Goal: Task Accomplishment & Management: Use online tool/utility

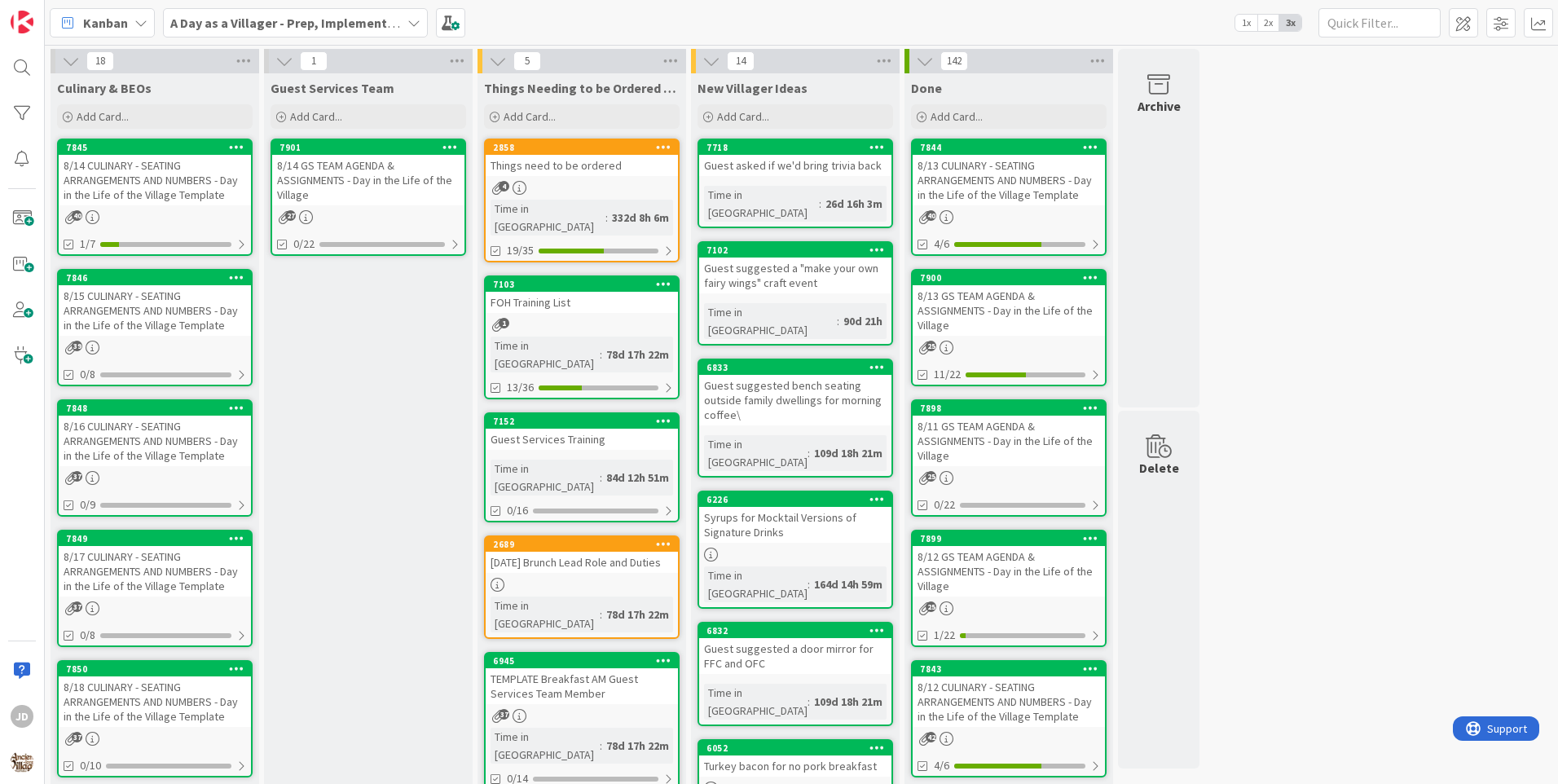
click at [136, 180] on div "8/14 CULINARY - SEATING ARRANGEMENTS AND NUMBERS - Day in the Life of the Villa…" at bounding box center [155, 180] width 193 height 51
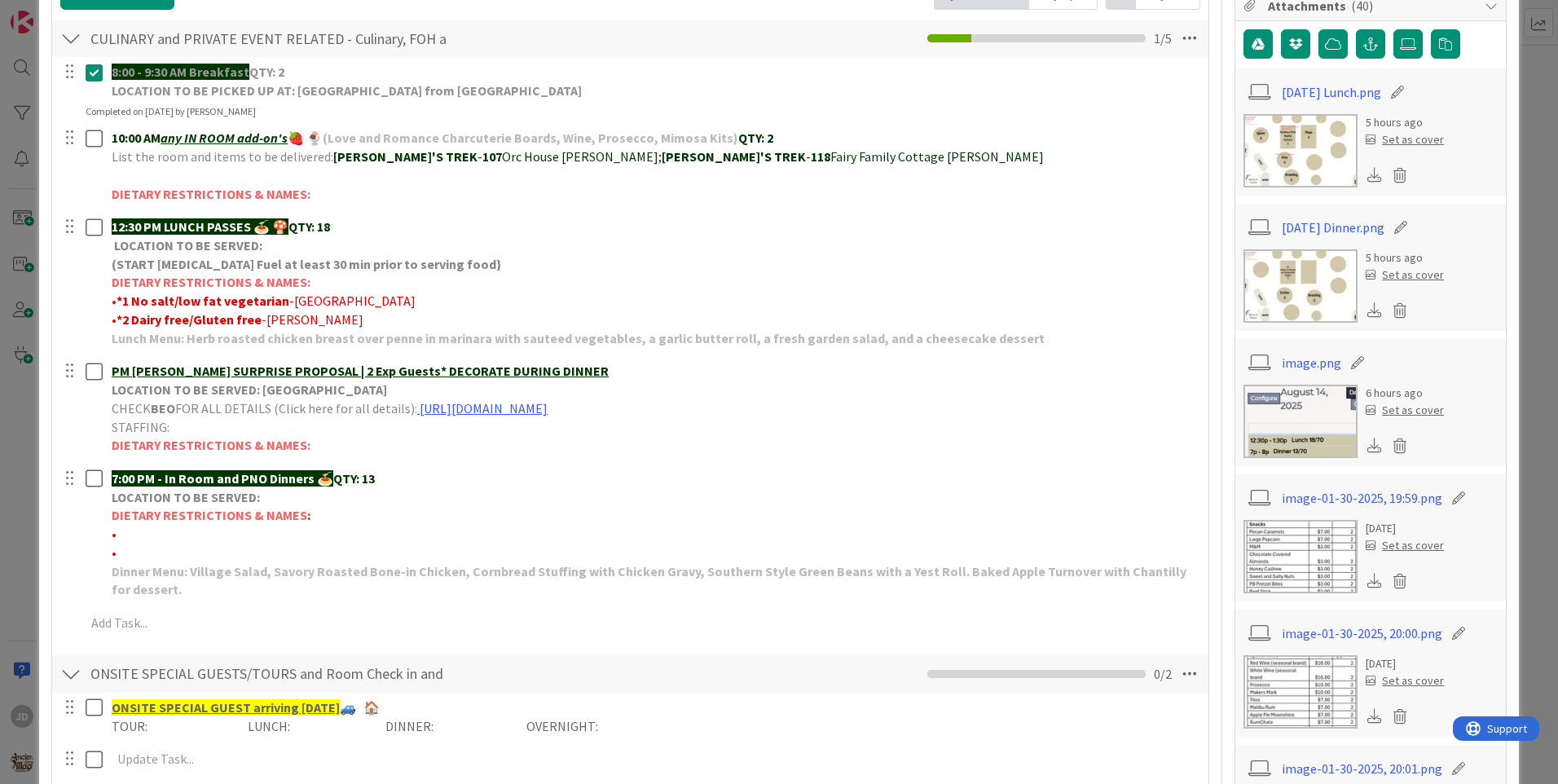
scroll to position [407, 0]
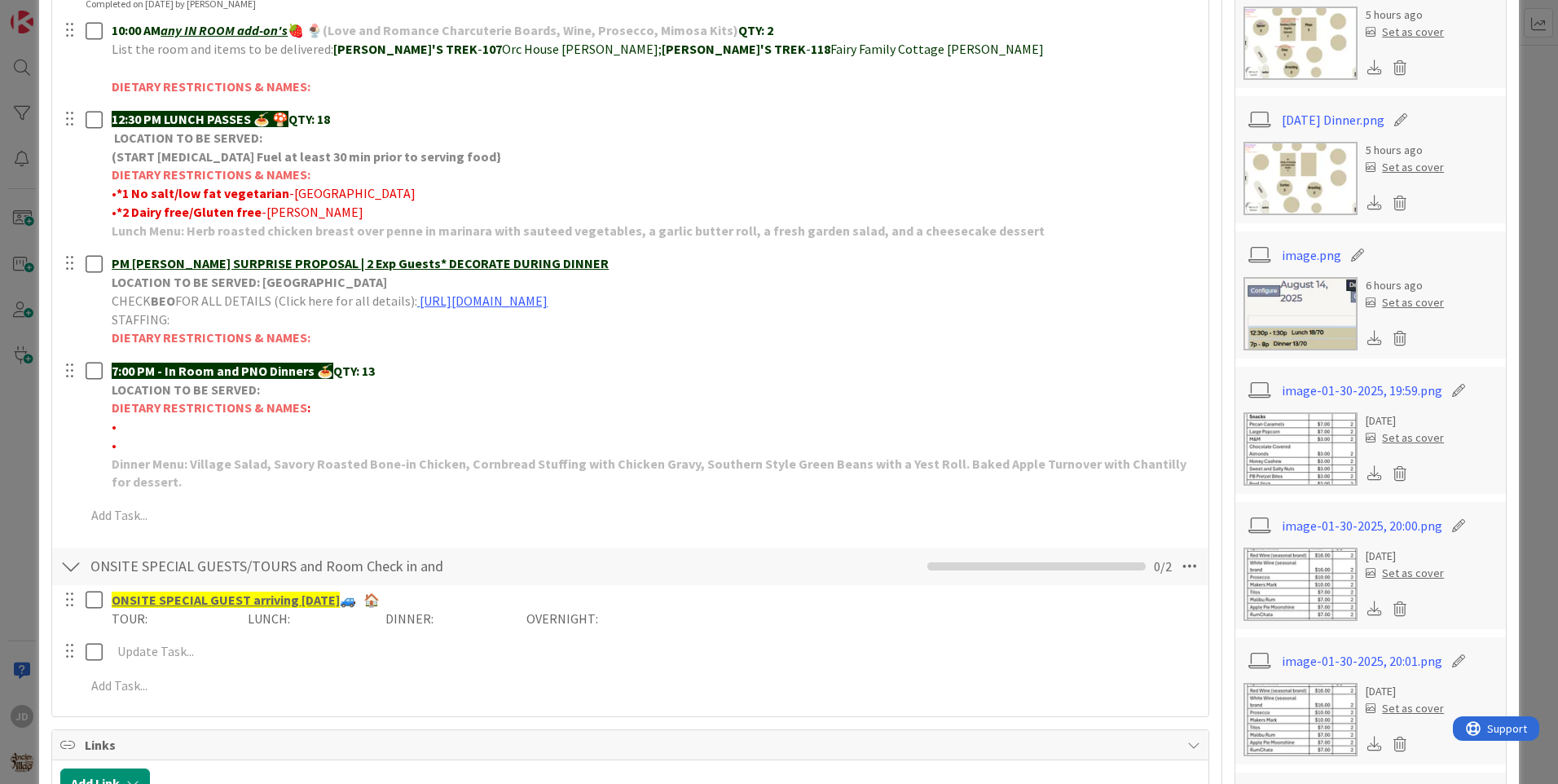
click at [1290, 169] on img at bounding box center [1300, 178] width 114 height 73
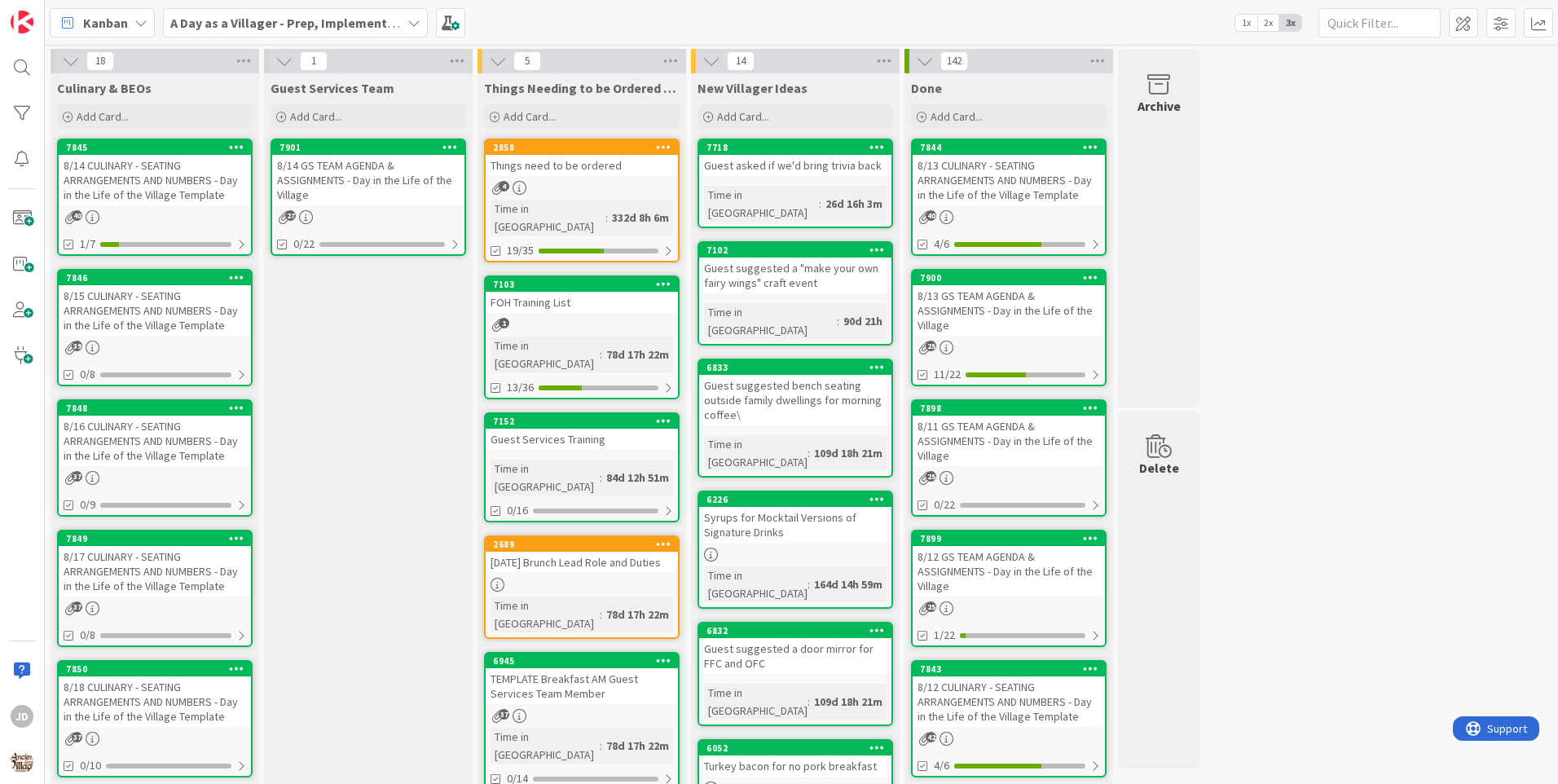
click at [181, 181] on div "8/14 CULINARY - SEATING ARRANGEMENTS AND NUMBERS - Day in the Life of the Villa…" at bounding box center [155, 180] width 193 height 51
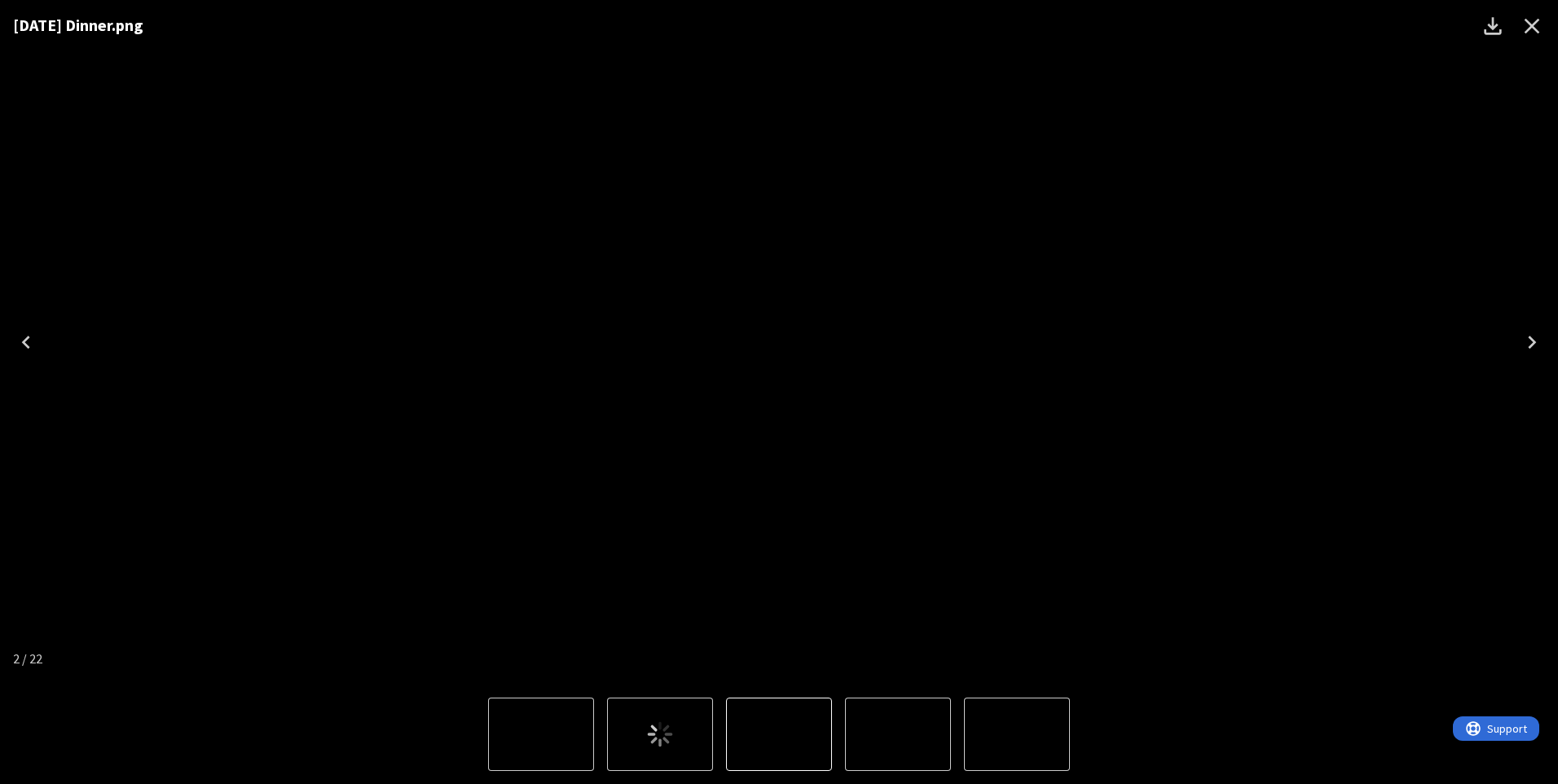
scroll to position [268, 0]
click at [1545, 26] on button "Close" at bounding box center [1531, 26] width 39 height 39
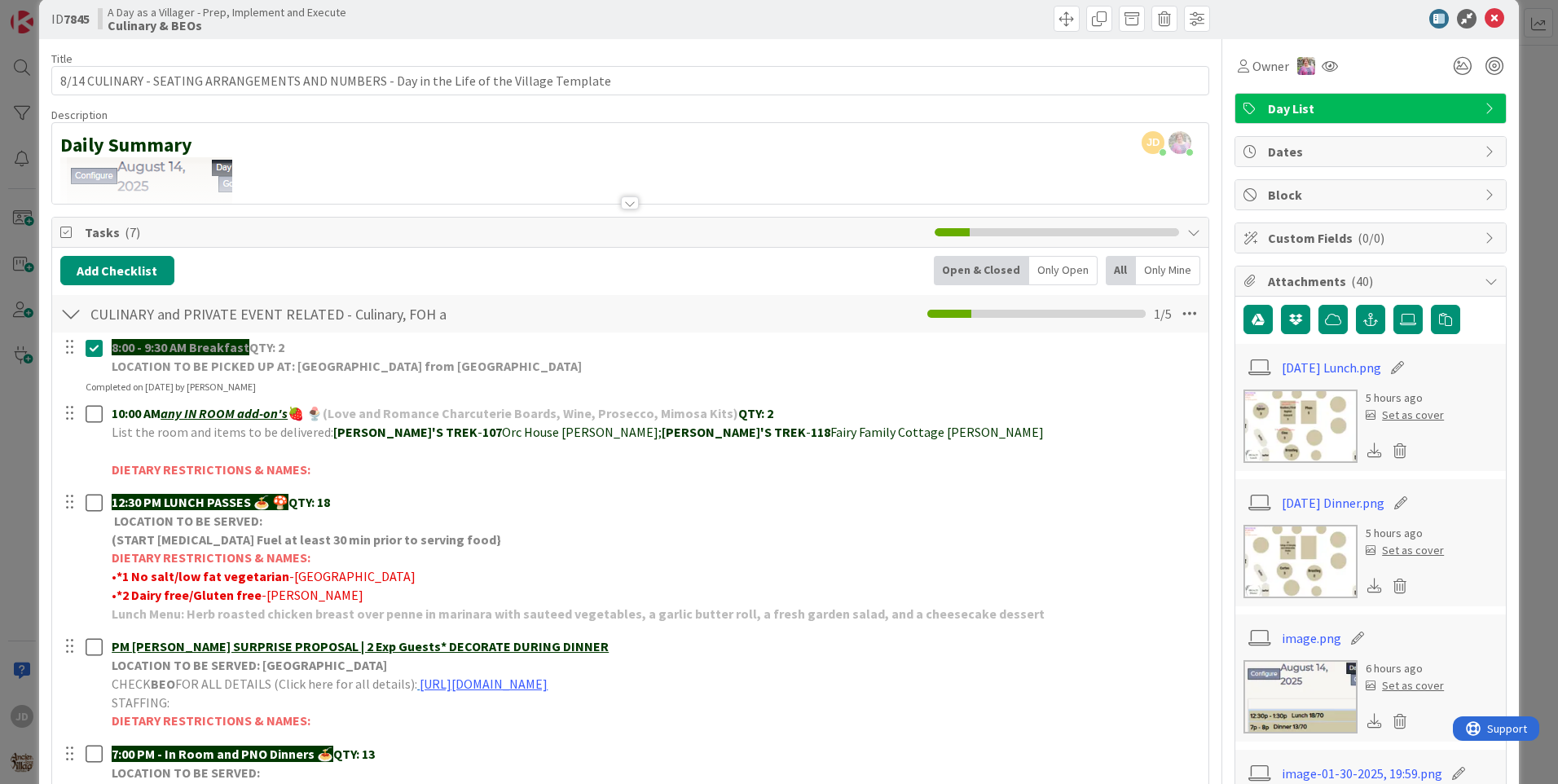
scroll to position [23, 0]
click at [1279, 559] on img at bounding box center [1300, 561] width 114 height 73
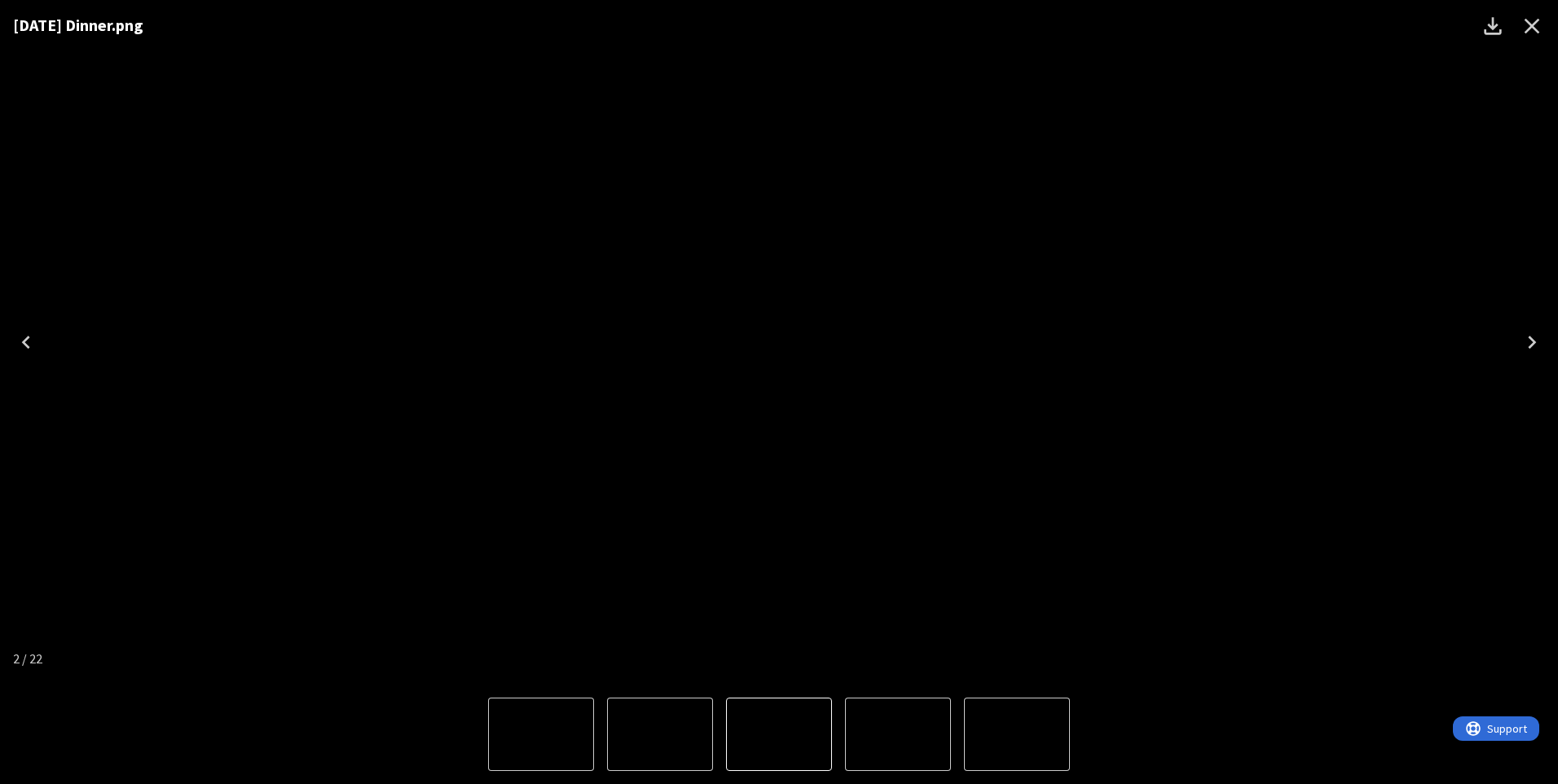
click at [1526, 15] on icon "Close" at bounding box center [1531, 26] width 26 height 26
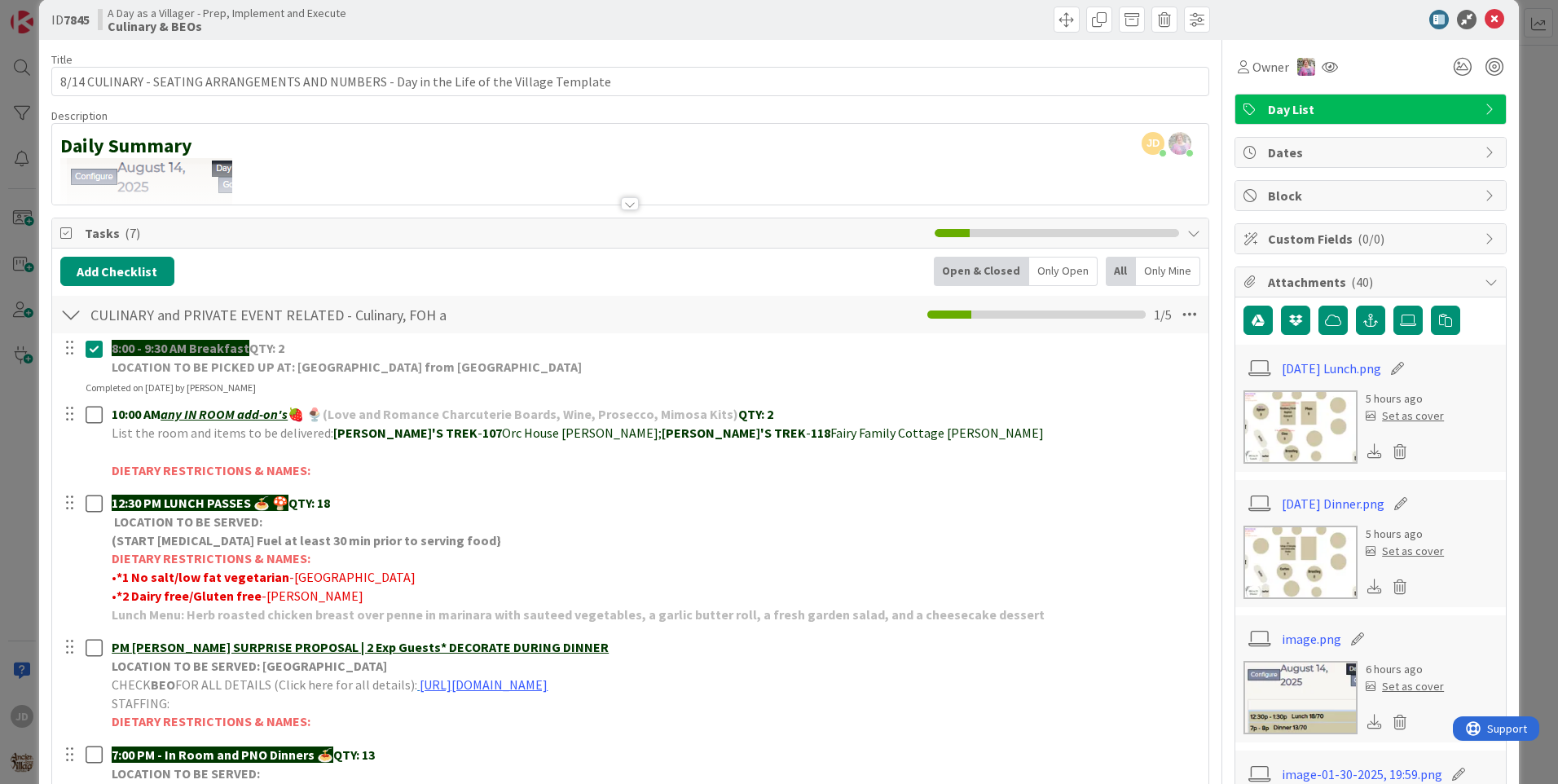
click at [1310, 555] on img at bounding box center [1300, 561] width 114 height 73
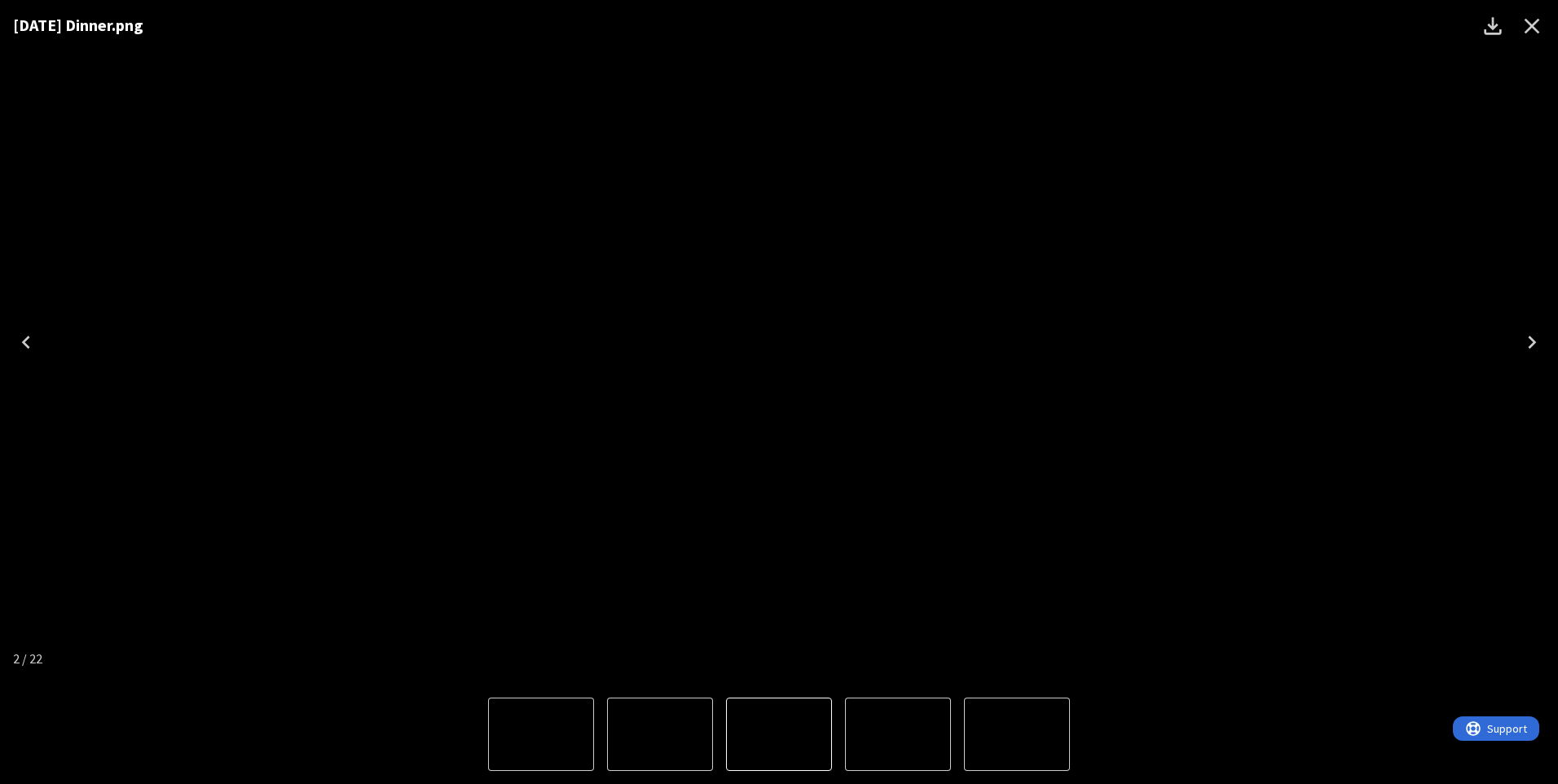
click at [1205, 710] on div "Lightbox" at bounding box center [779, 734] width 1558 height 100
click at [898, 734] on img "3 of 22" at bounding box center [898, 734] width 0 height 0
click at [678, 700] on button "2 of 22" at bounding box center [659, 733] width 106 height 73
click at [1541, 23] on icon "Close" at bounding box center [1531, 26] width 26 height 26
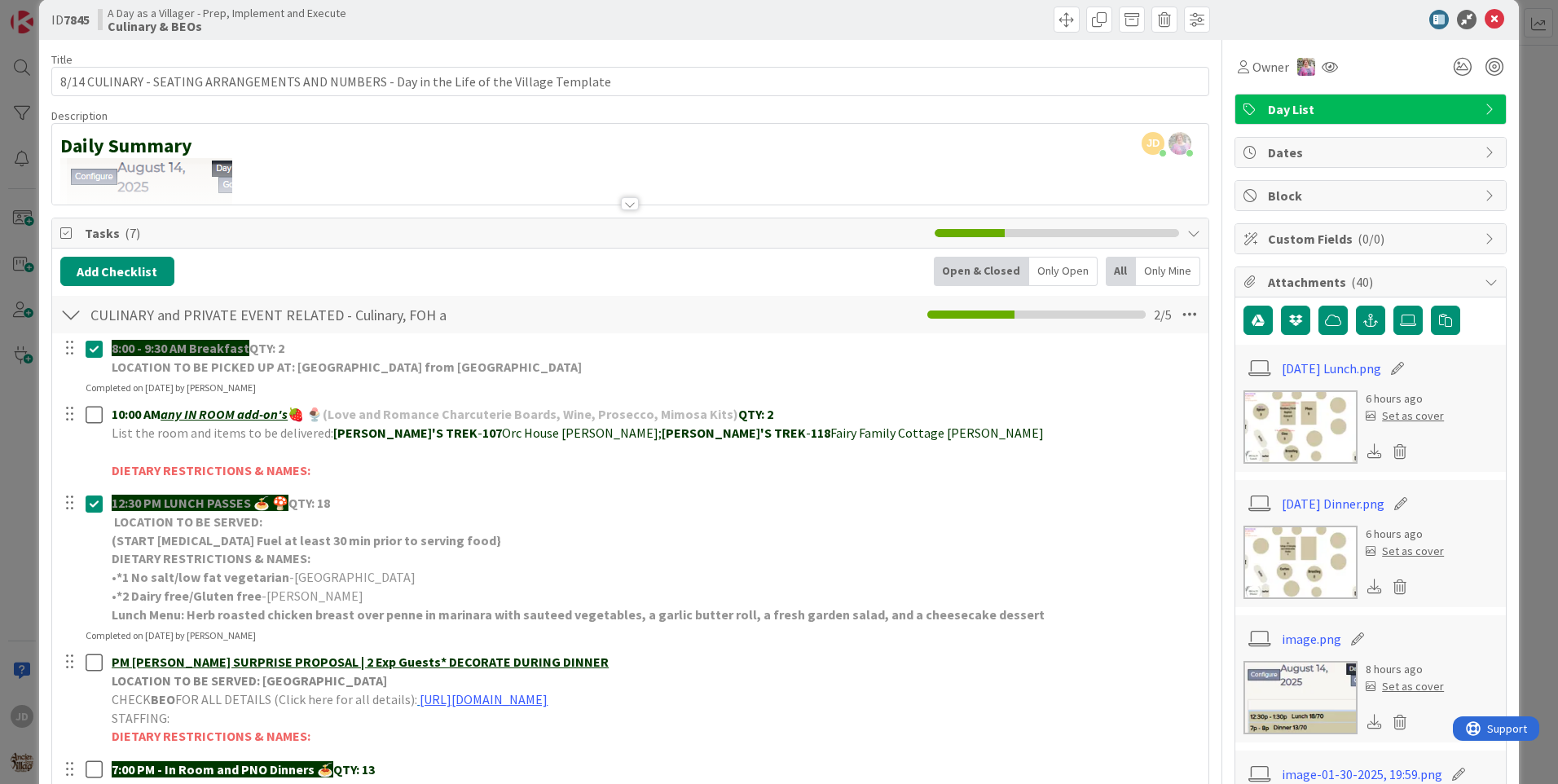
scroll to position [0, 0]
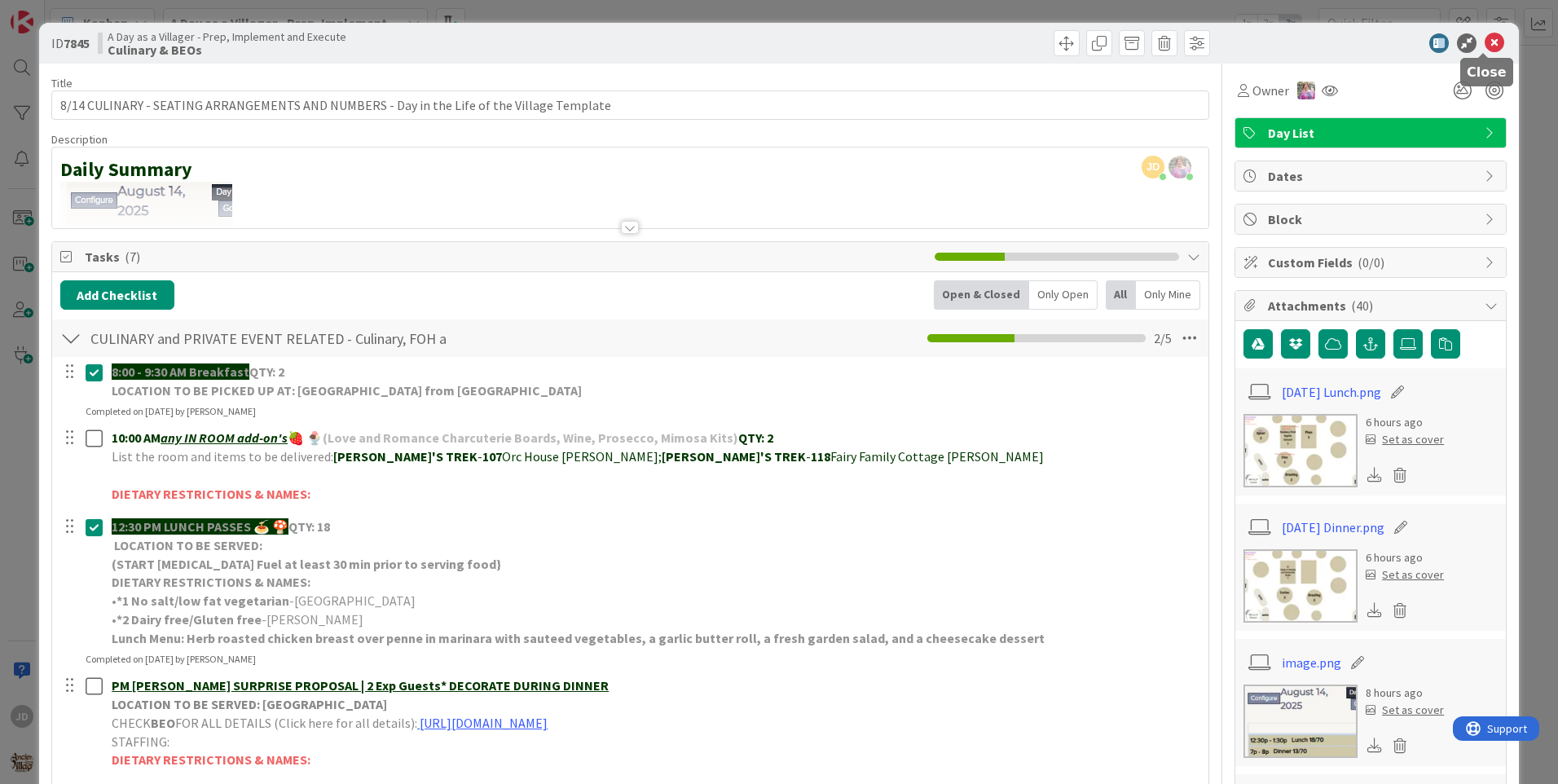
click at [1485, 50] on icon at bounding box center [1494, 43] width 20 height 20
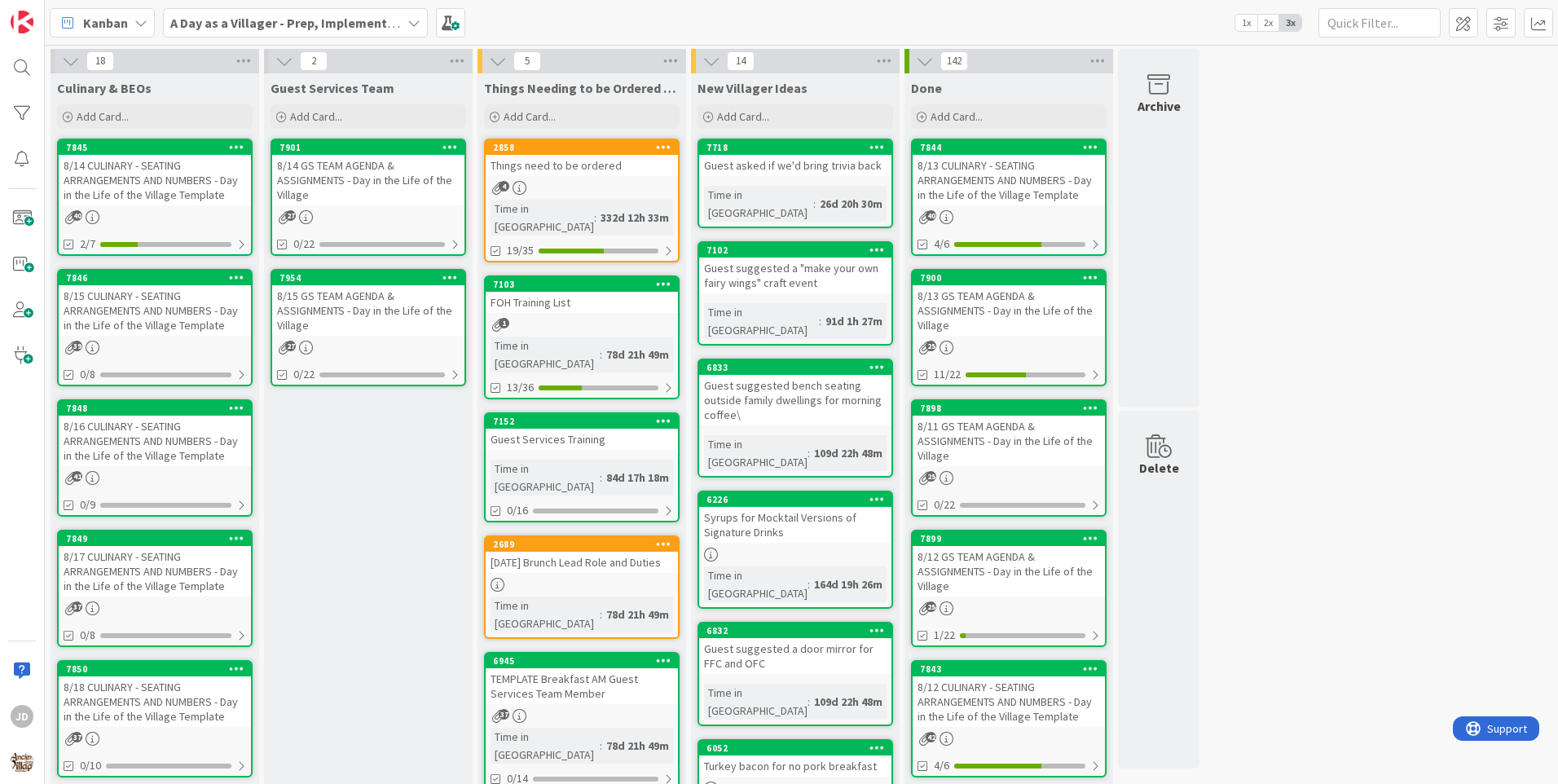
click at [406, 161] on div "8/14 GS TEAM AGENDA & ASSIGNMENTS - Day in the Life of the Village" at bounding box center [369, 180] width 193 height 51
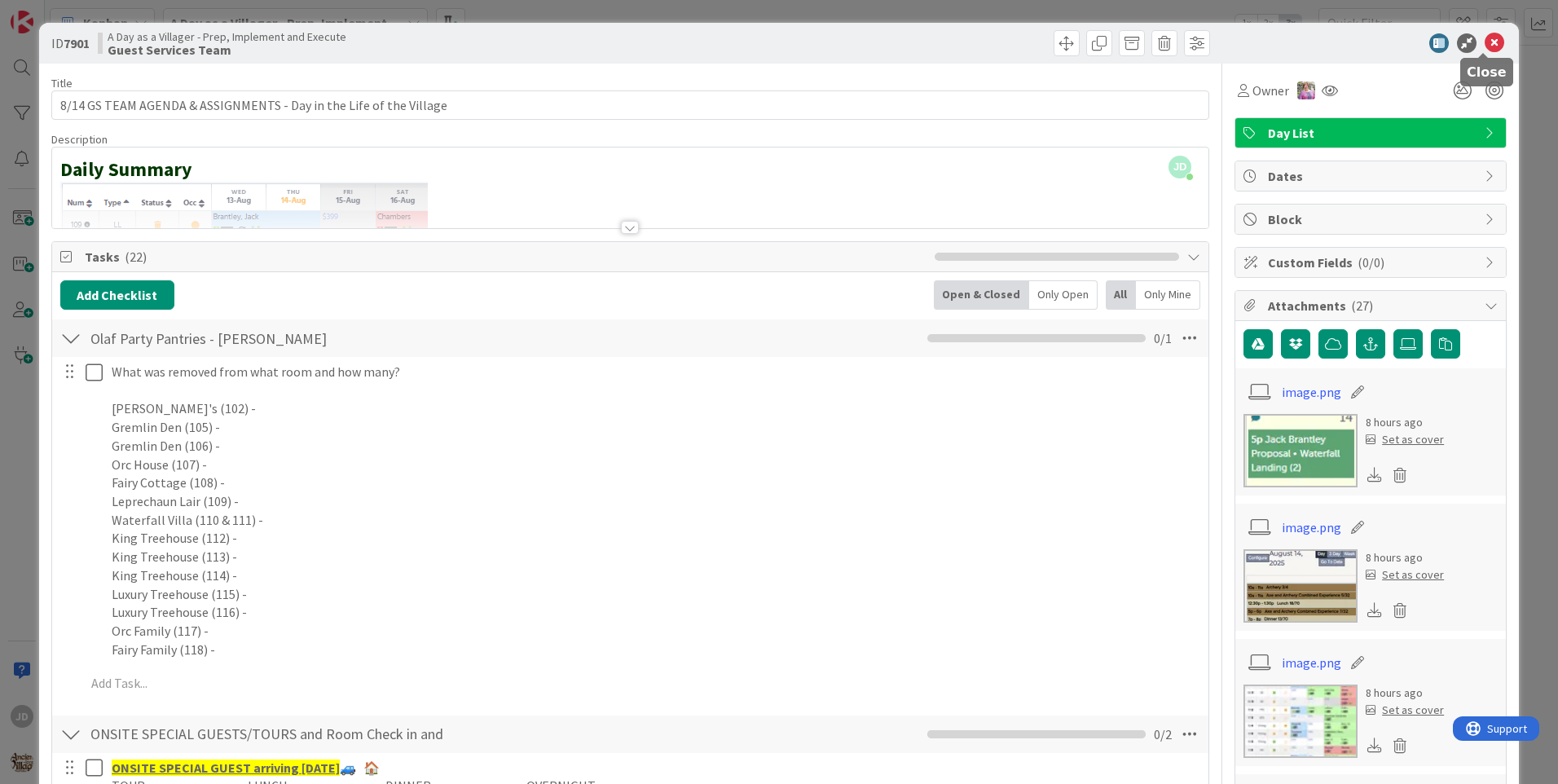
drag, startPoint x: 1479, startPoint y: 40, endPoint x: 1471, endPoint y: 49, distance: 12.0
click at [1485, 41] on icon at bounding box center [1494, 43] width 20 height 20
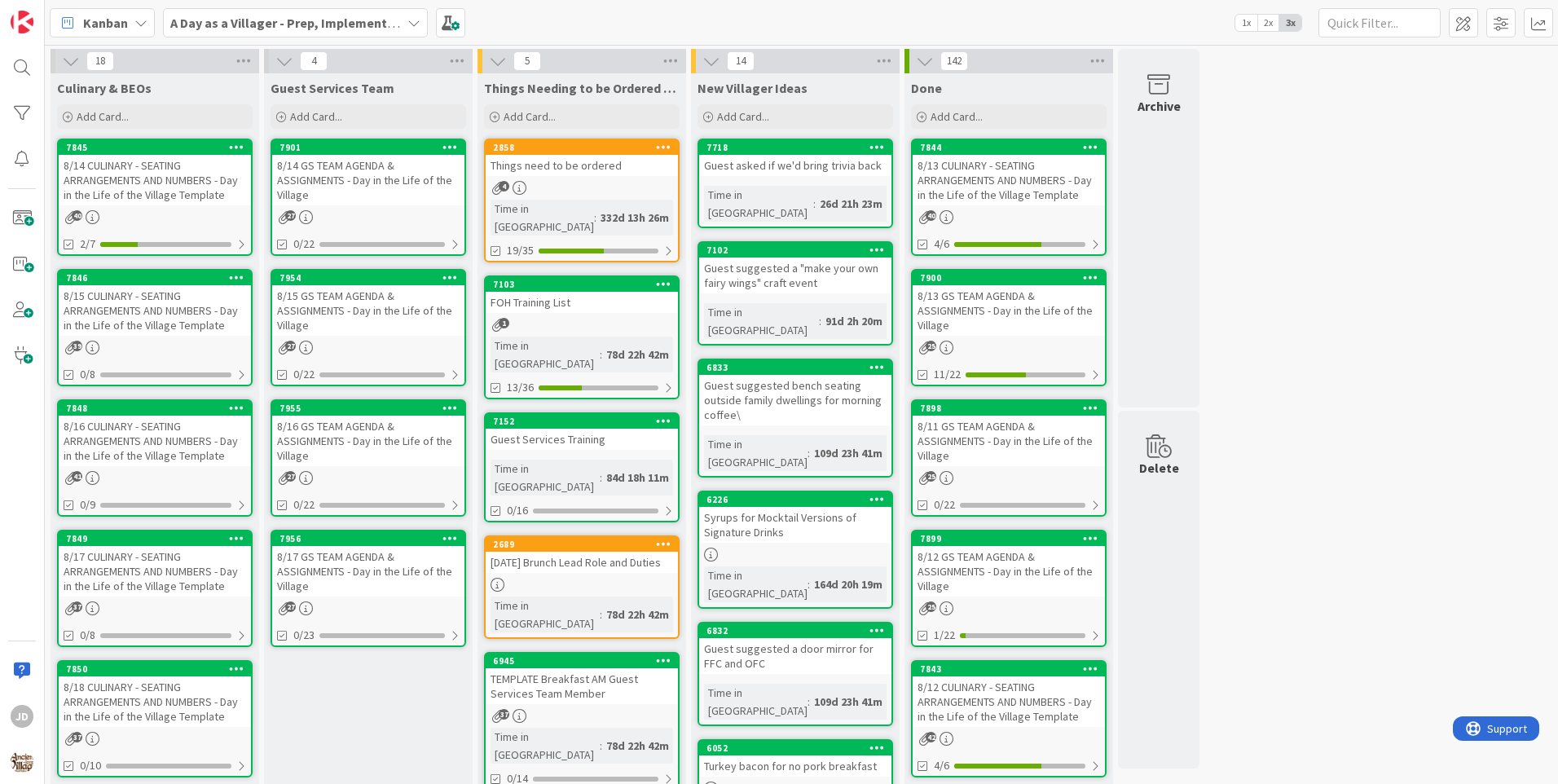
click at [349, 314] on div "8/15 GS TEAM AGENDA & ASSIGNMENTS - Day in the Life of the Village" at bounding box center [369, 310] width 193 height 51
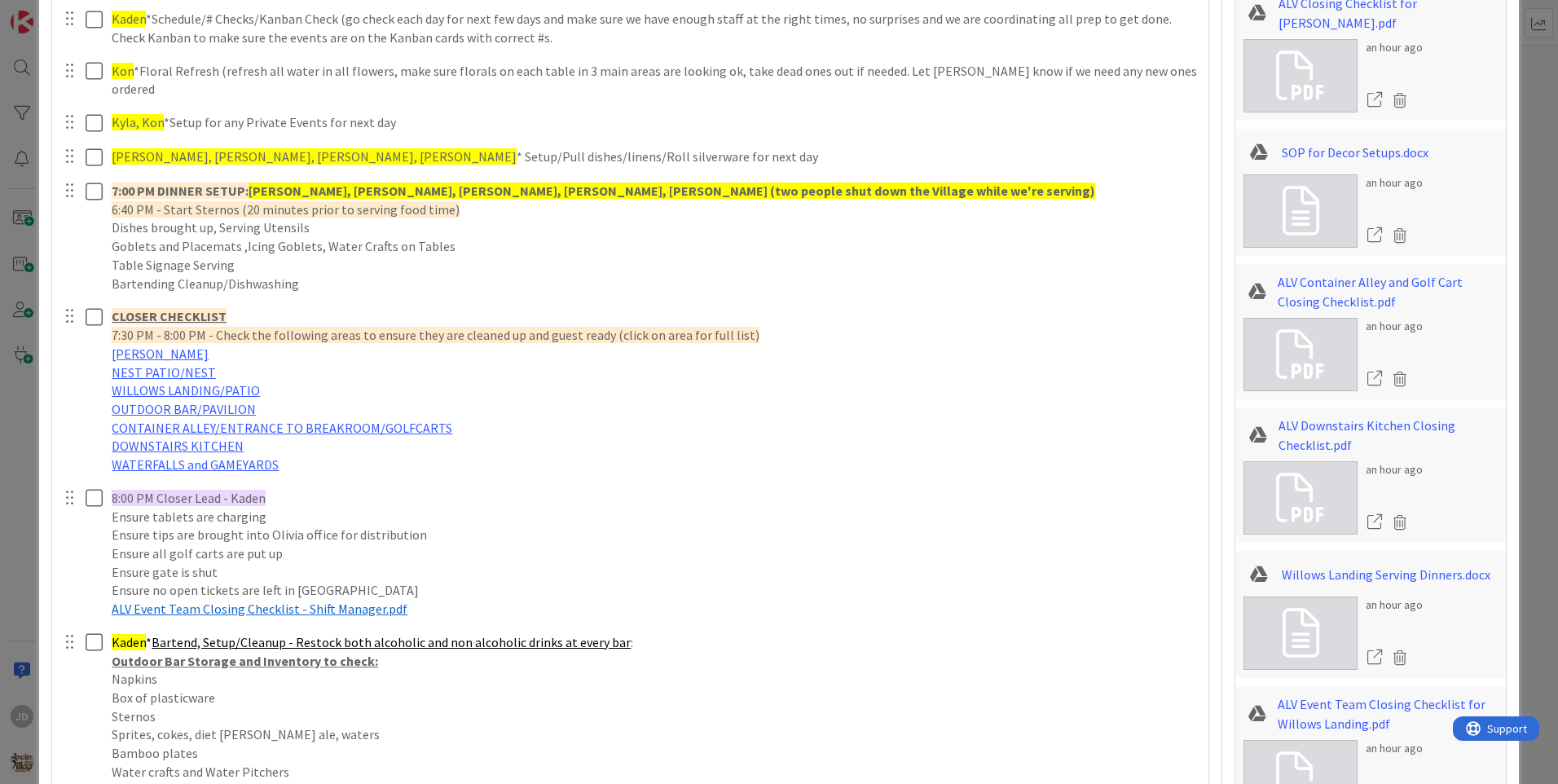
scroll to position [2886, 0]
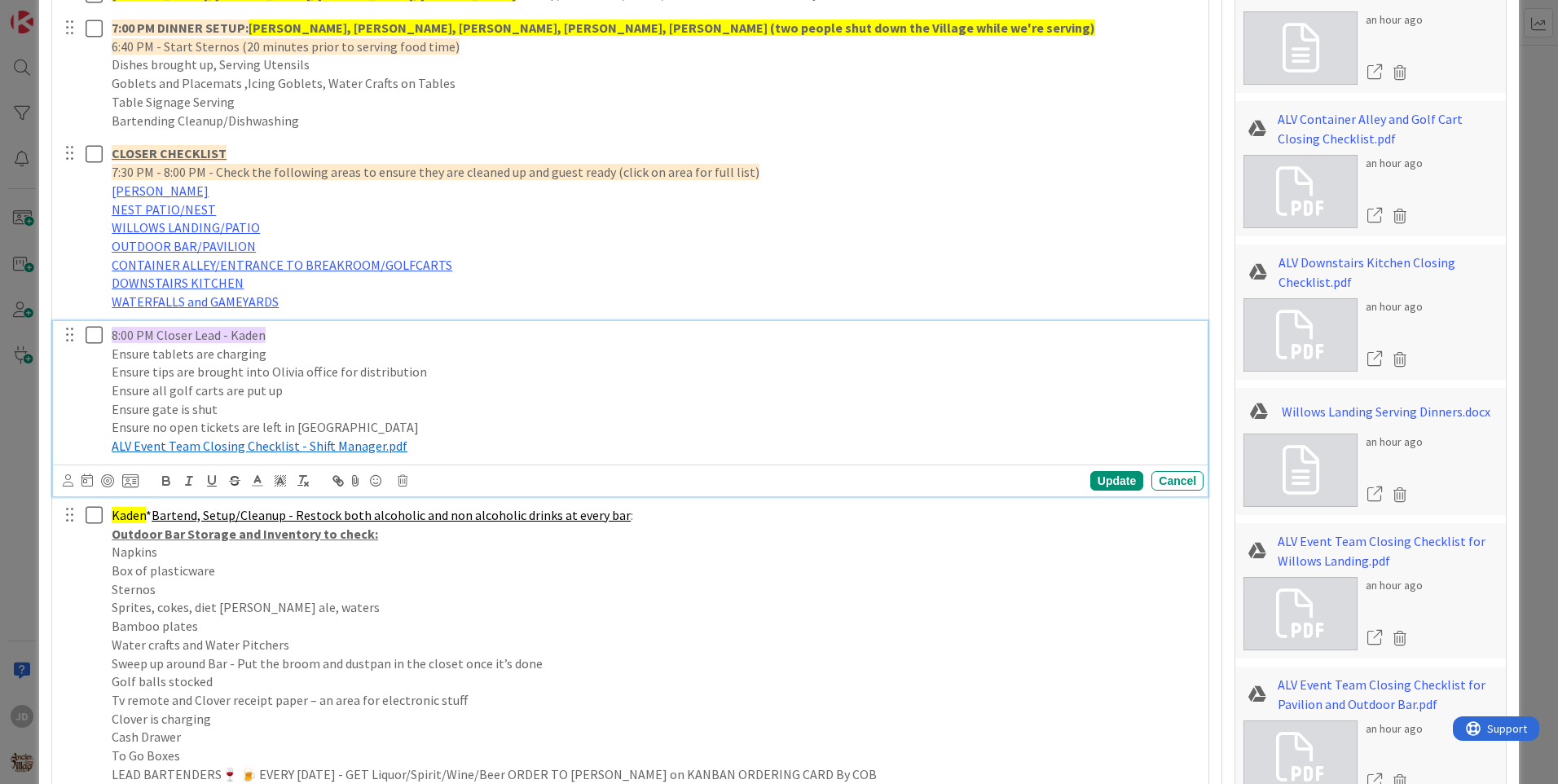
click at [301, 326] on p "8:00 PM Closer Lead - Kaden" at bounding box center [654, 335] width 1085 height 19
click at [1090, 471] on div "Update" at bounding box center [1117, 481] width 53 height 20
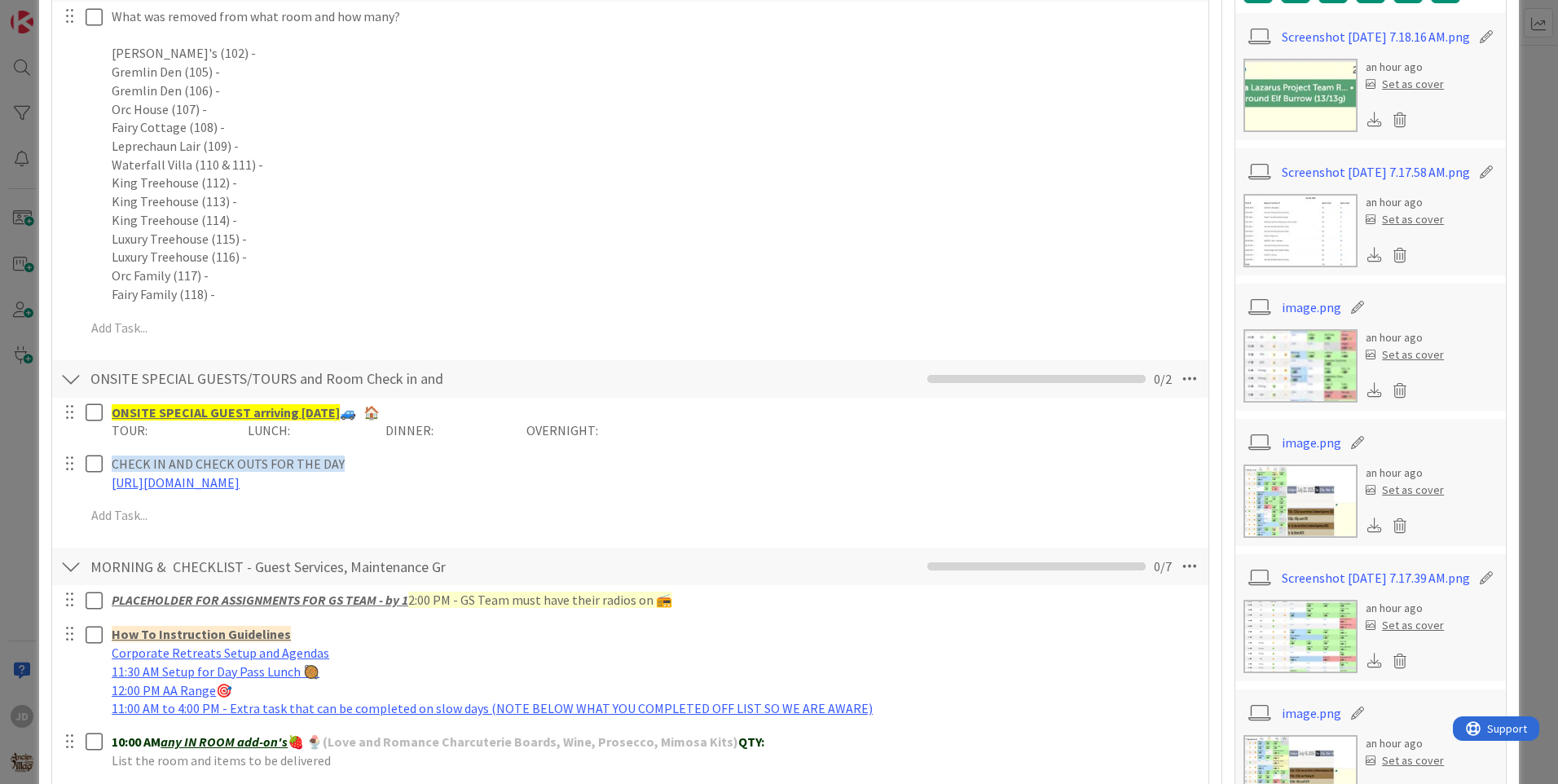
scroll to position [0, 0]
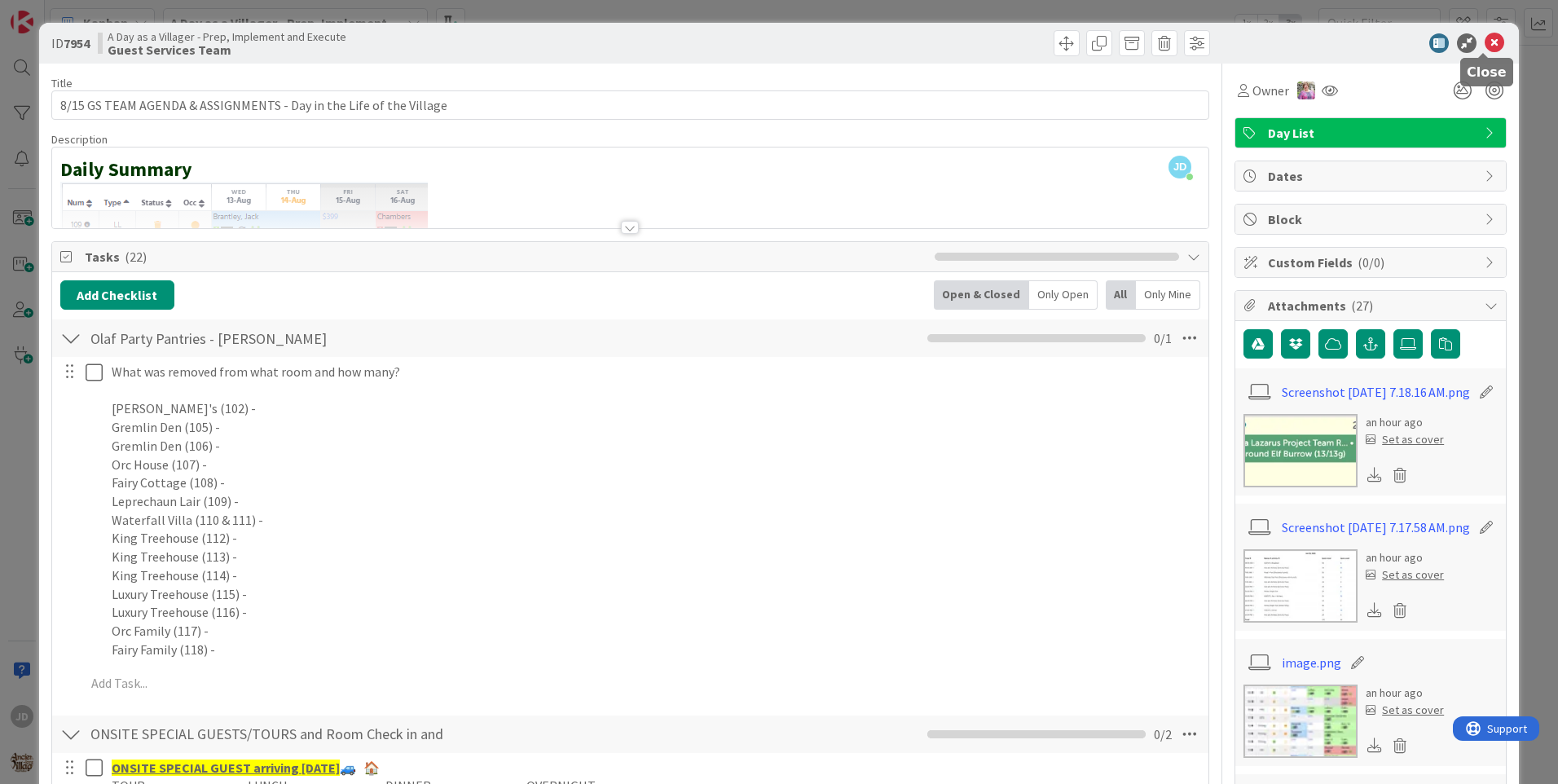
click at [1485, 47] on icon at bounding box center [1494, 43] width 20 height 20
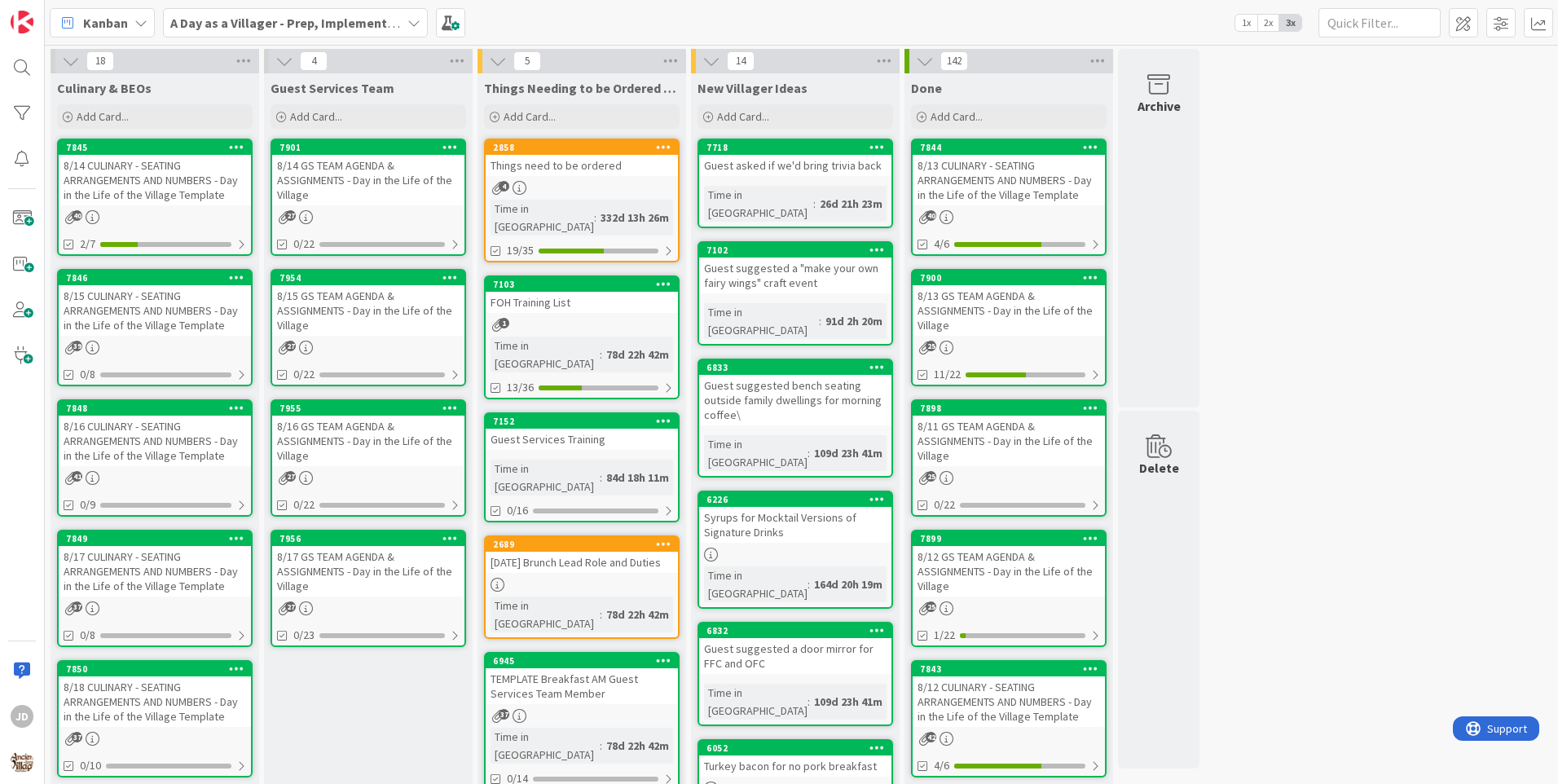
click at [351, 435] on div "8/16 GS TEAM AGENDA & ASSIGNMENTS - Day in the Life of the Village" at bounding box center [369, 440] width 193 height 51
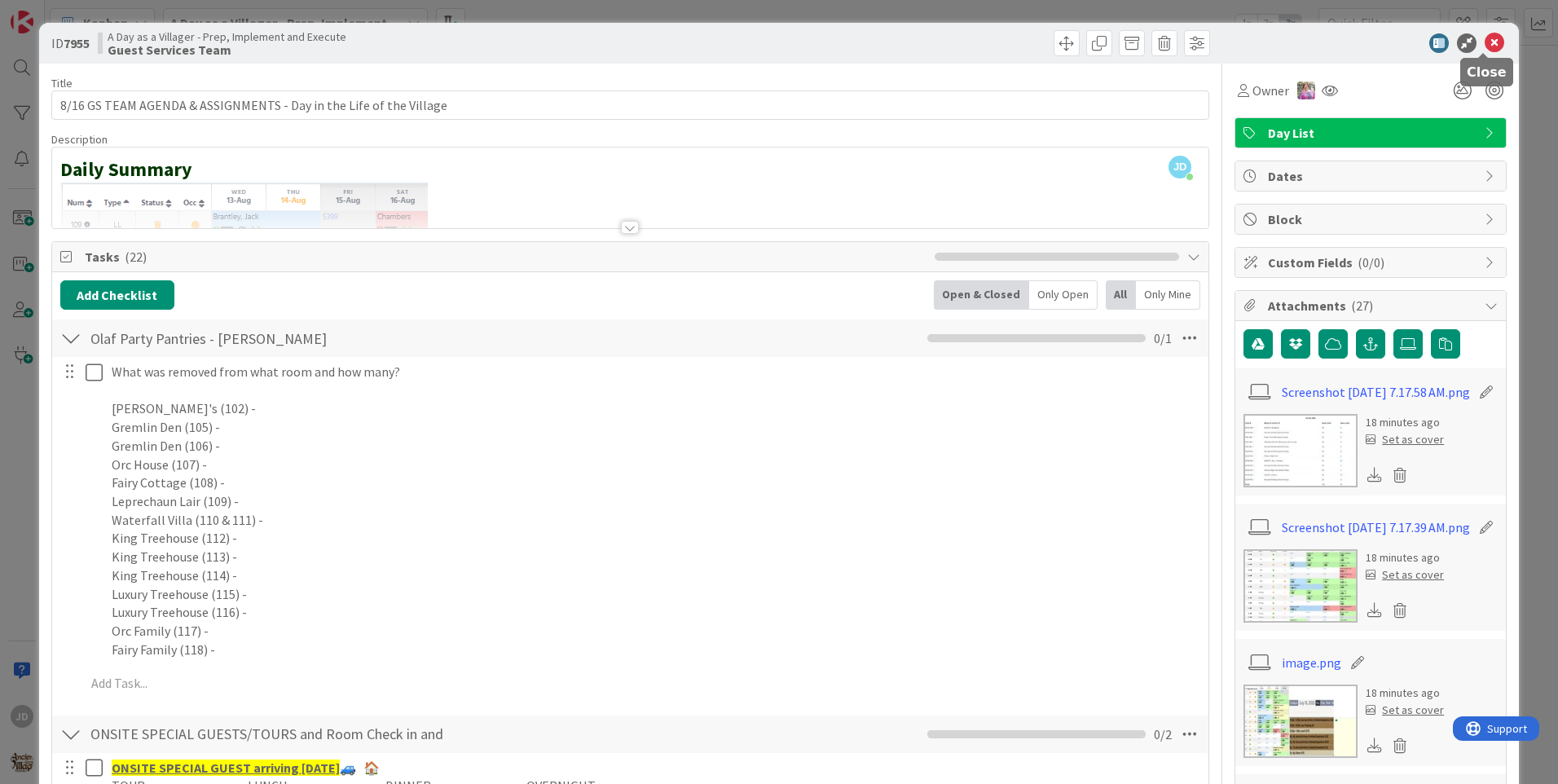
click at [1485, 37] on icon at bounding box center [1494, 43] width 20 height 20
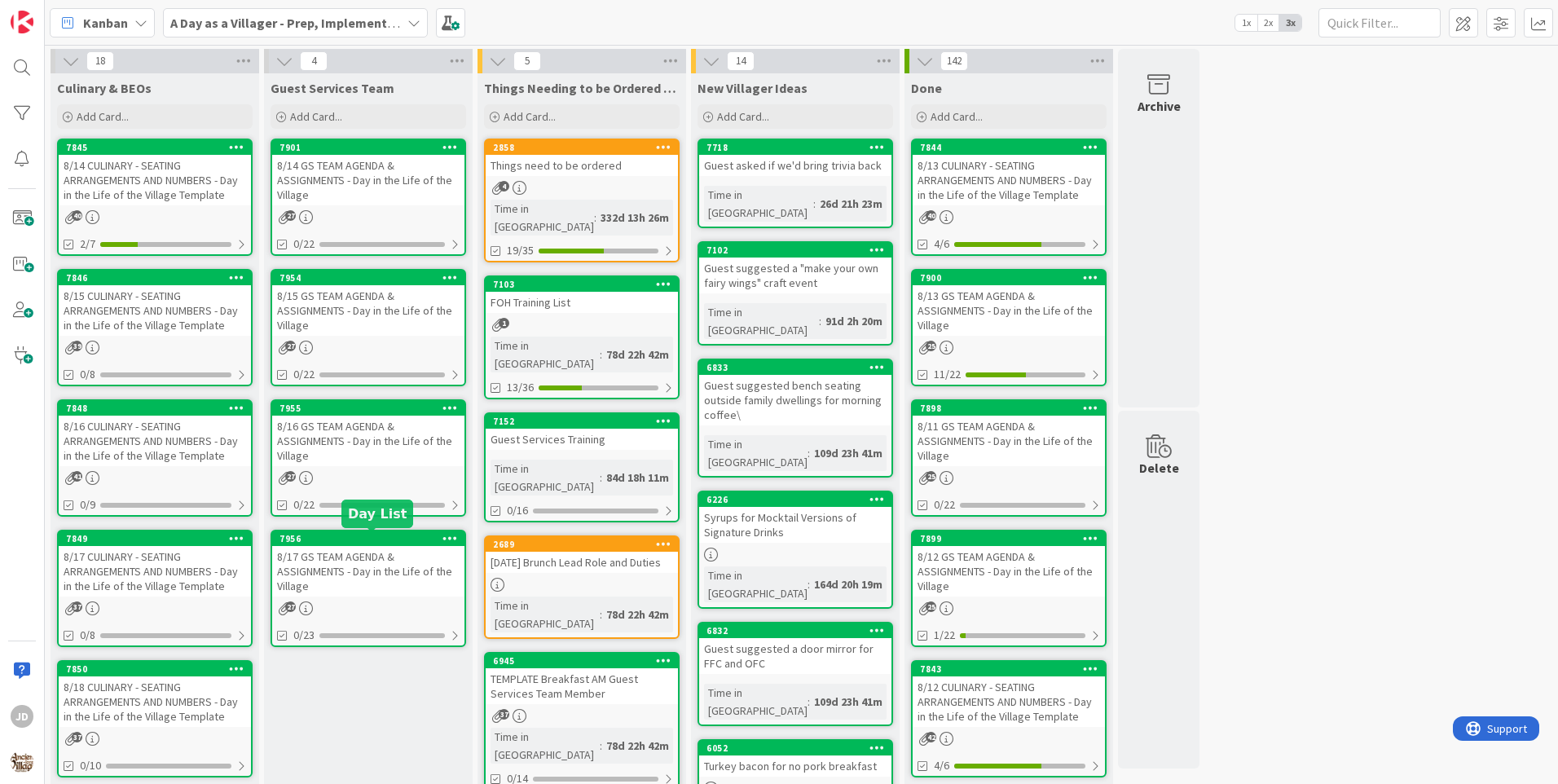
click at [334, 567] on div "8/17 GS TEAM AGENDA & ASSIGNMENTS - Day in the Life of the Village" at bounding box center [369, 571] width 193 height 51
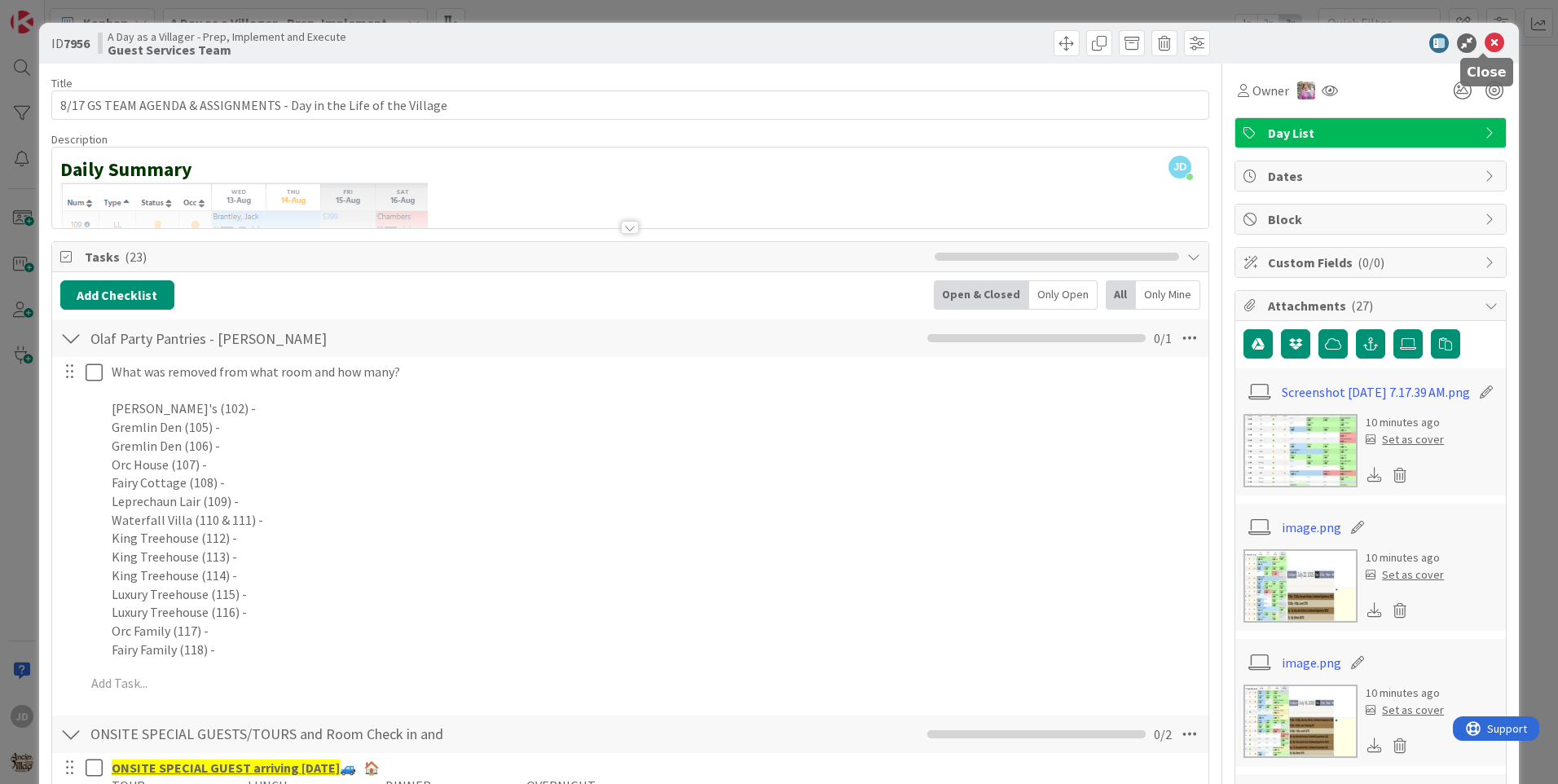
click at [1491, 42] on icon at bounding box center [1494, 43] width 20 height 20
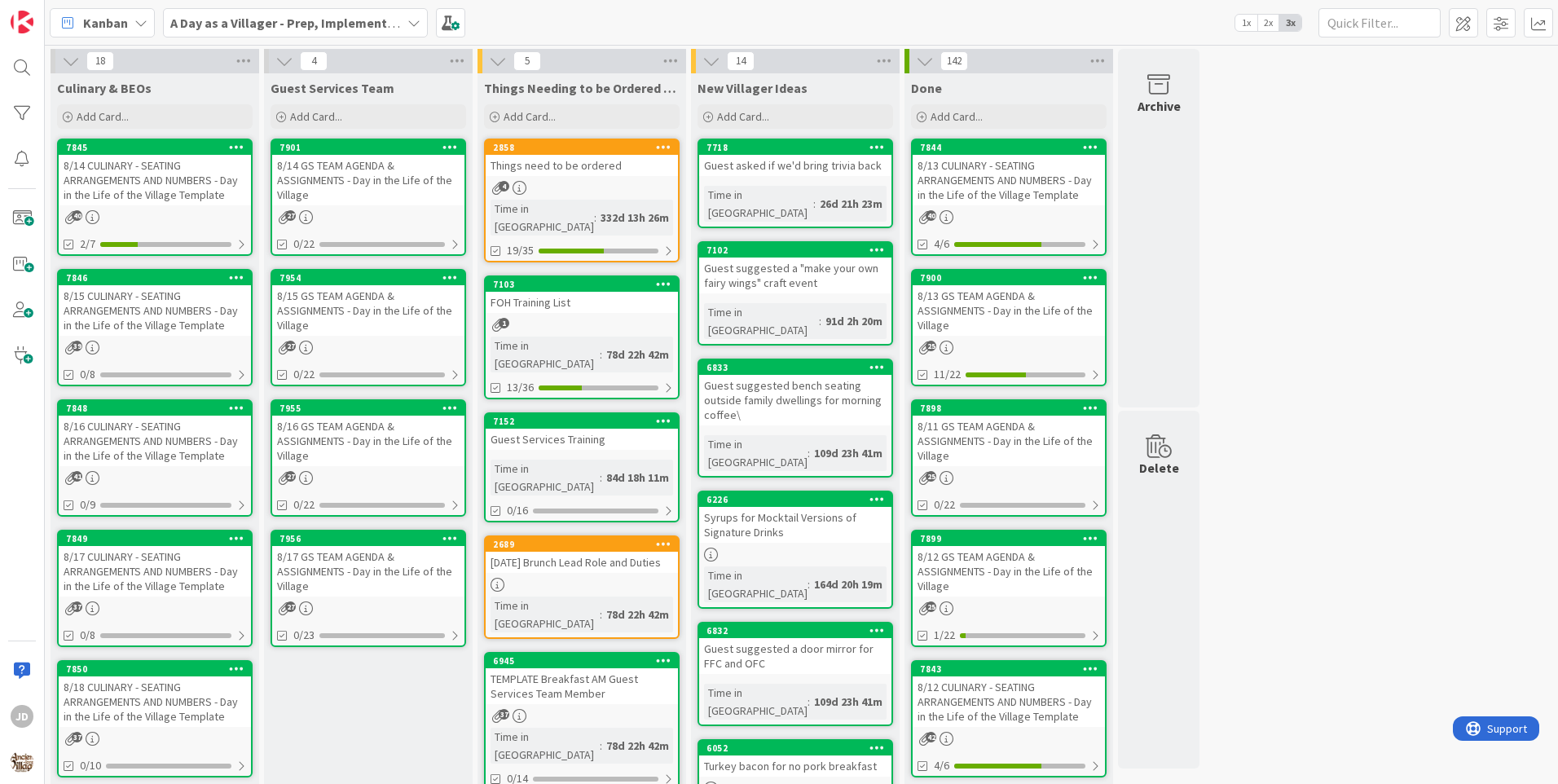
click at [347, 199] on div "8/14 GS TEAM AGENDA & ASSIGNMENTS - Day in the Life of the Village" at bounding box center [369, 180] width 193 height 51
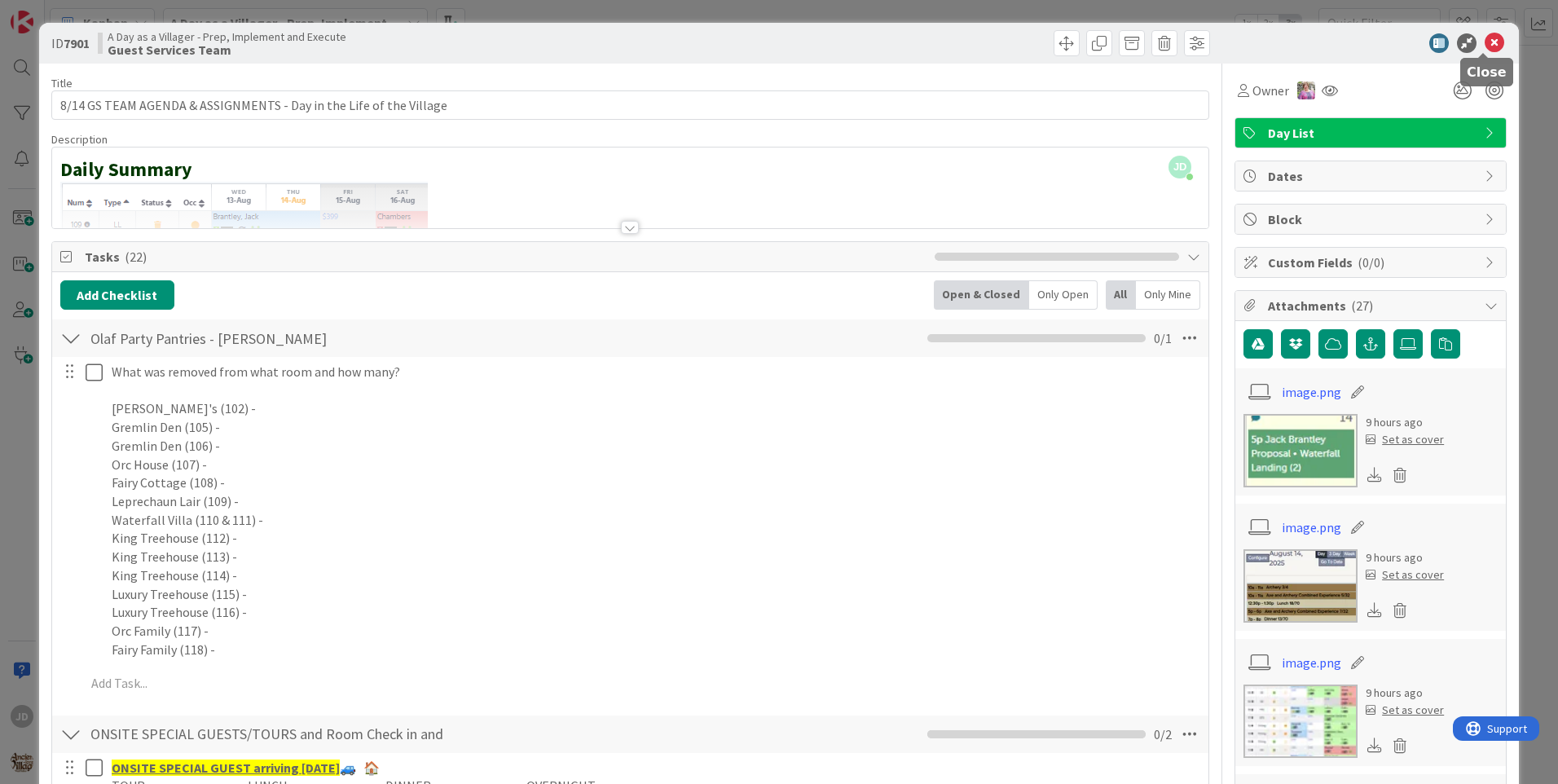
drag, startPoint x: 1482, startPoint y: 43, endPoint x: 1474, endPoint y: 40, distance: 8.5
click at [1485, 41] on icon at bounding box center [1494, 43] width 20 height 20
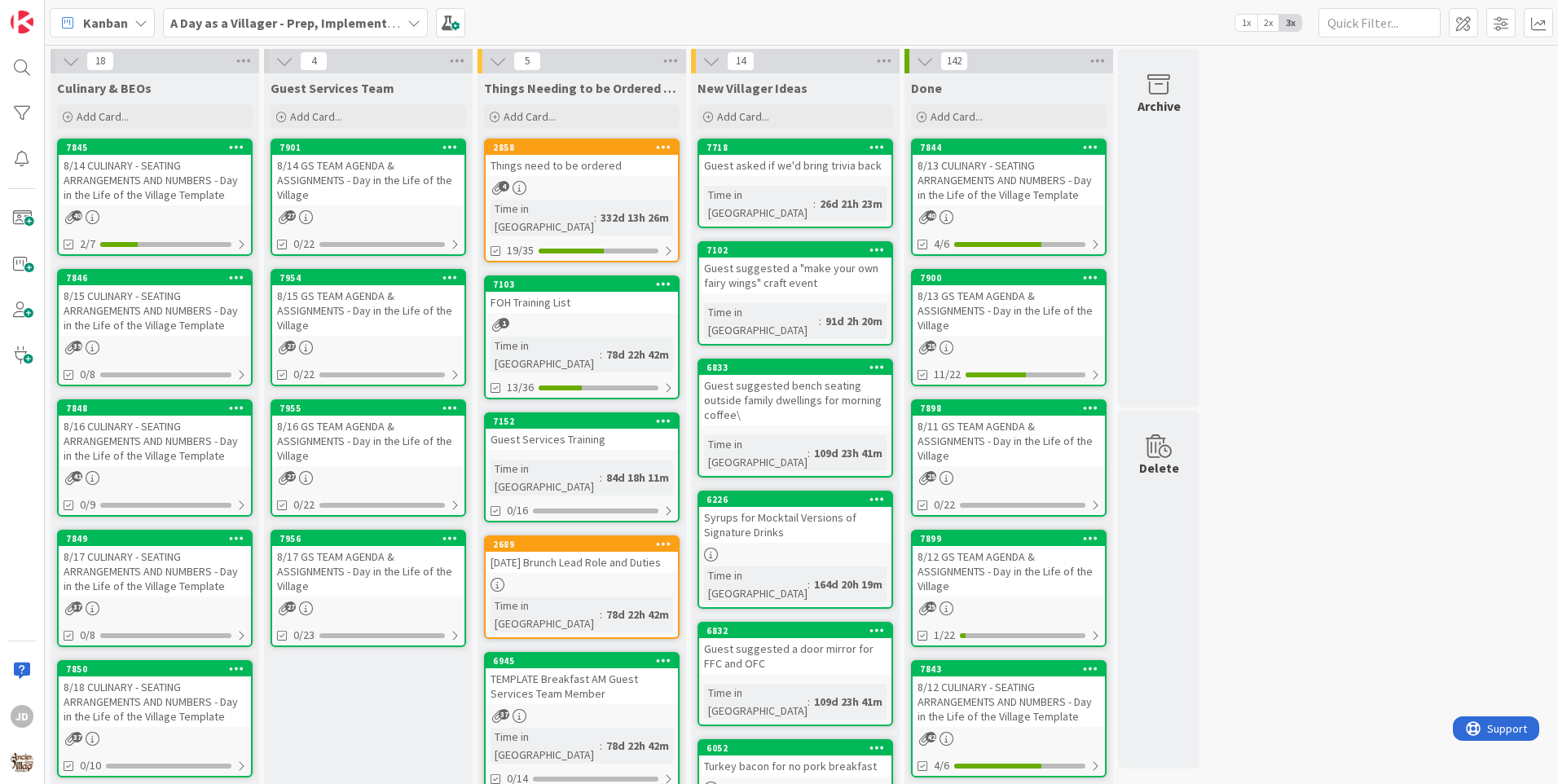
click at [300, 307] on div "8/15 GS TEAM AGENDA & ASSIGNMENTS - Day in the Life of the Village" at bounding box center [369, 310] width 193 height 51
